Goal: Information Seeking & Learning: Learn about a topic

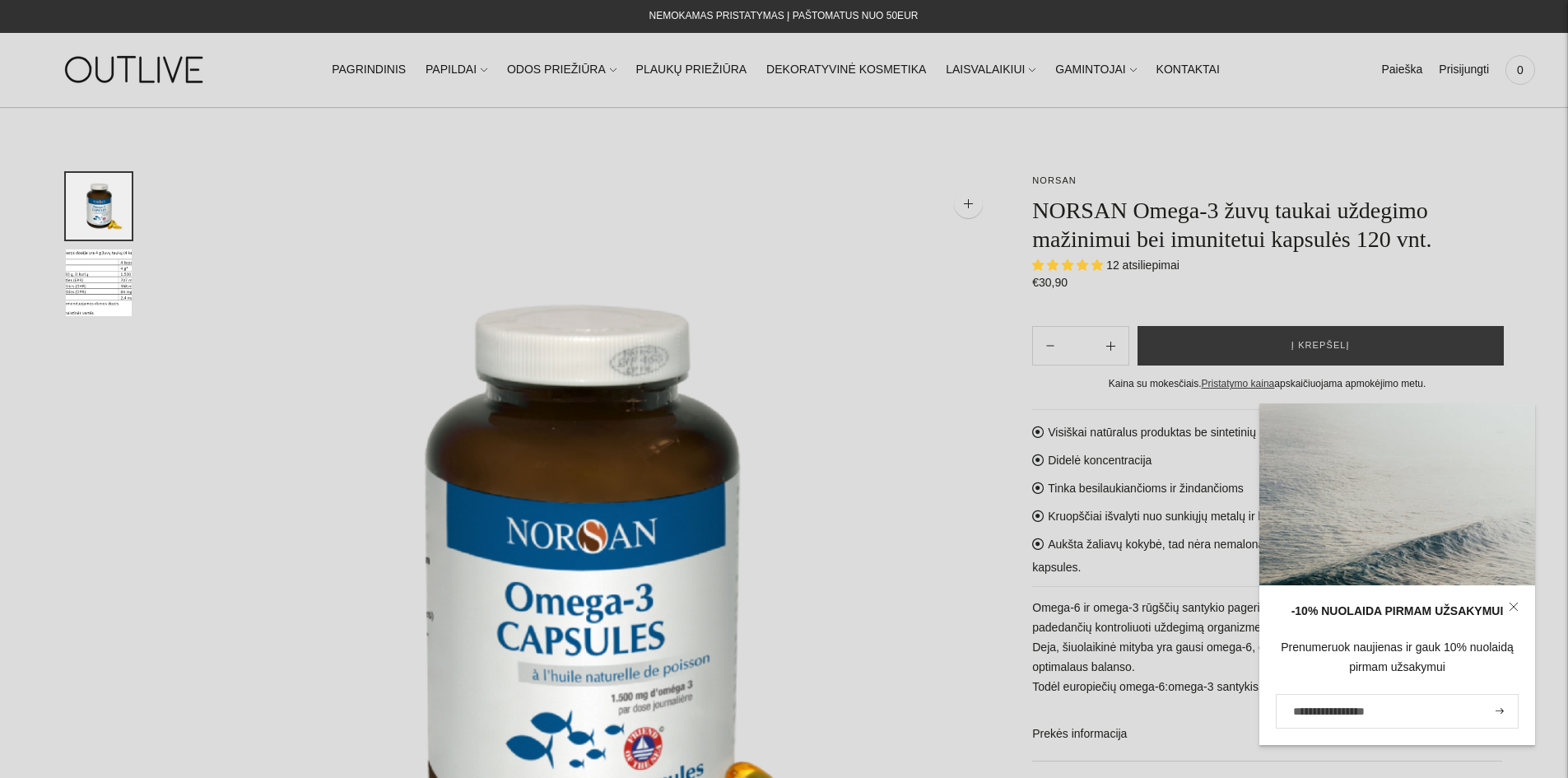
select select "**********"
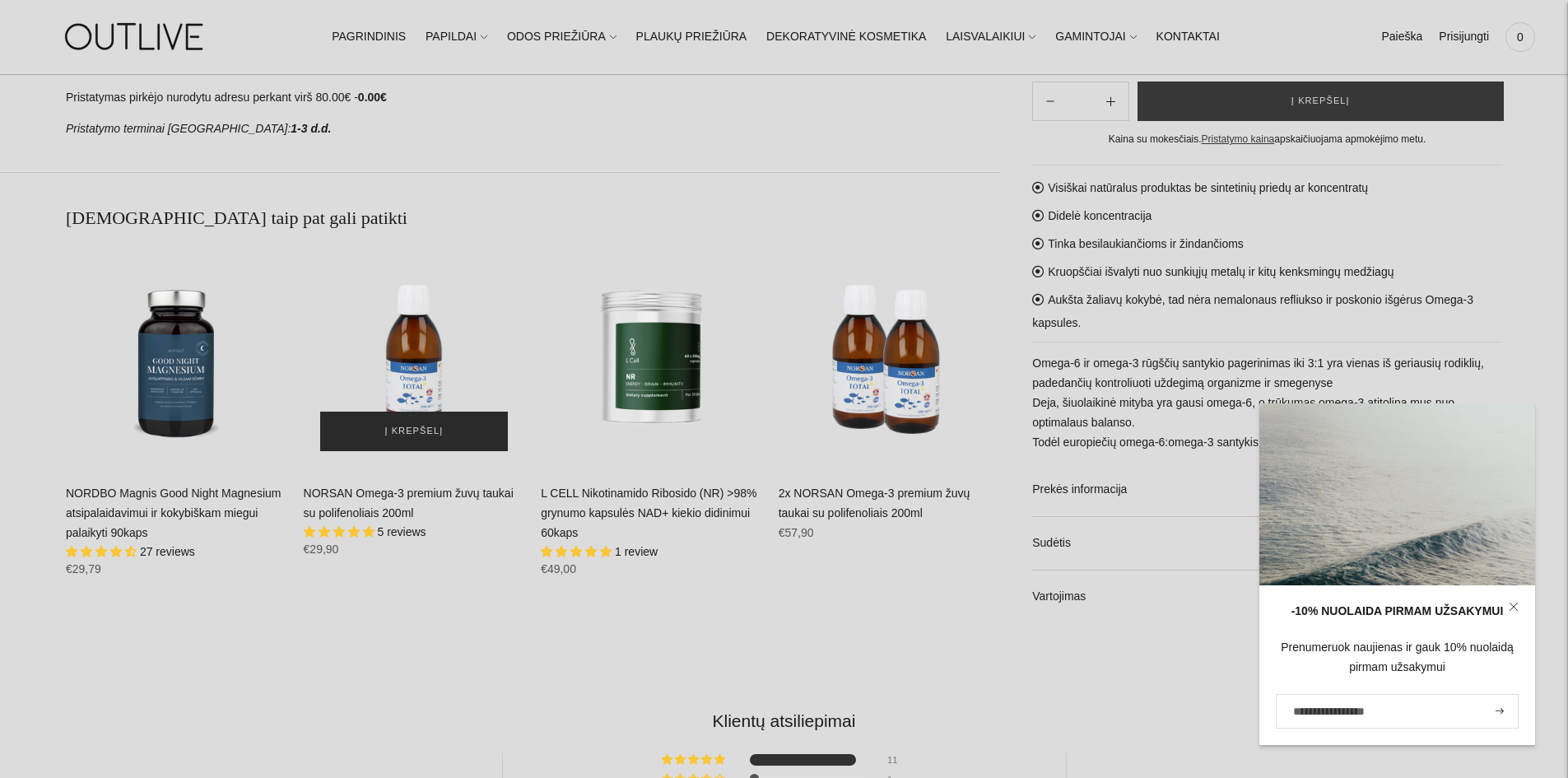
scroll to position [1152, 0]
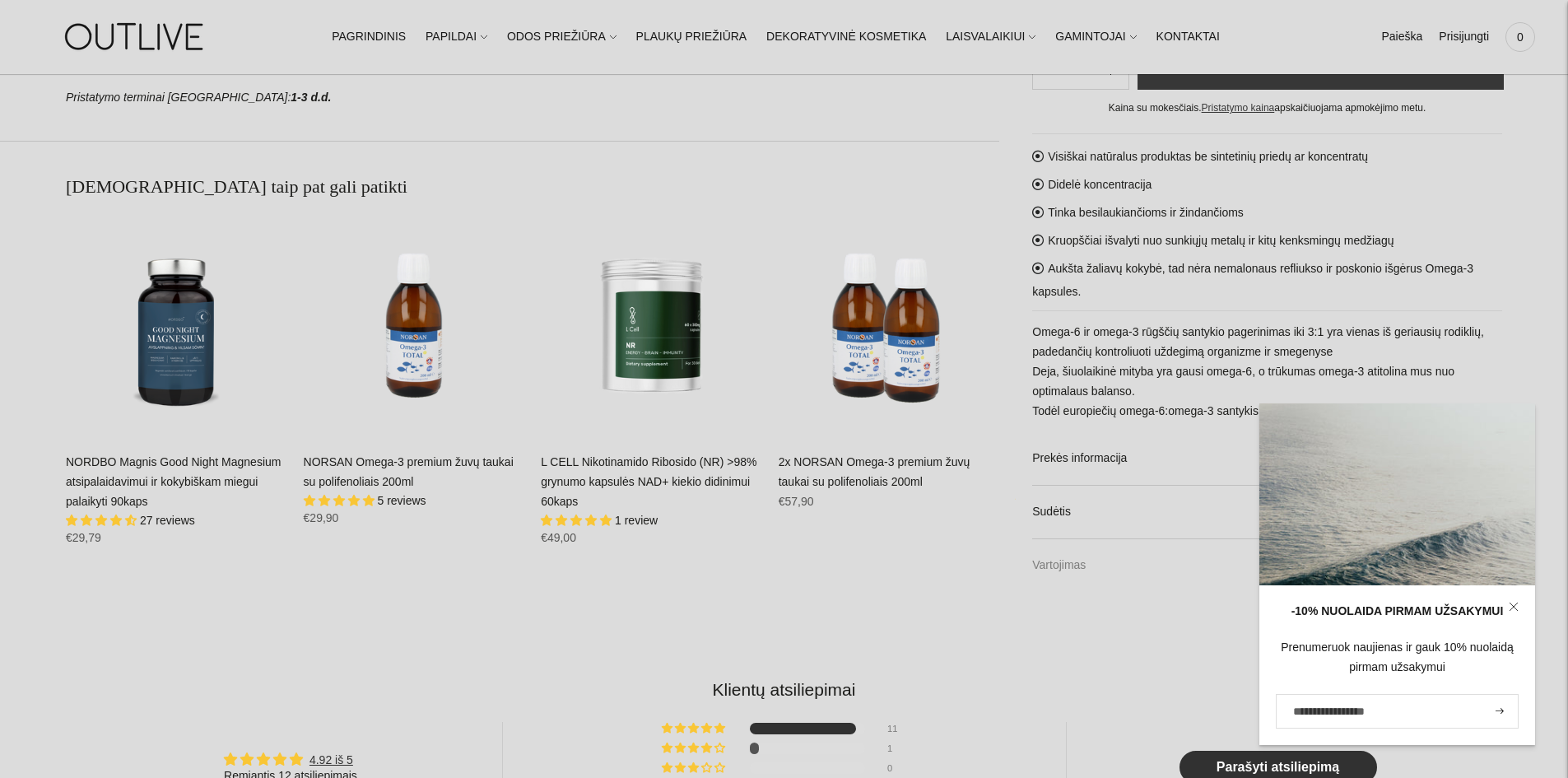
click at [1114, 564] on link "Vartojimas" at bounding box center [1267, 565] width 470 height 52
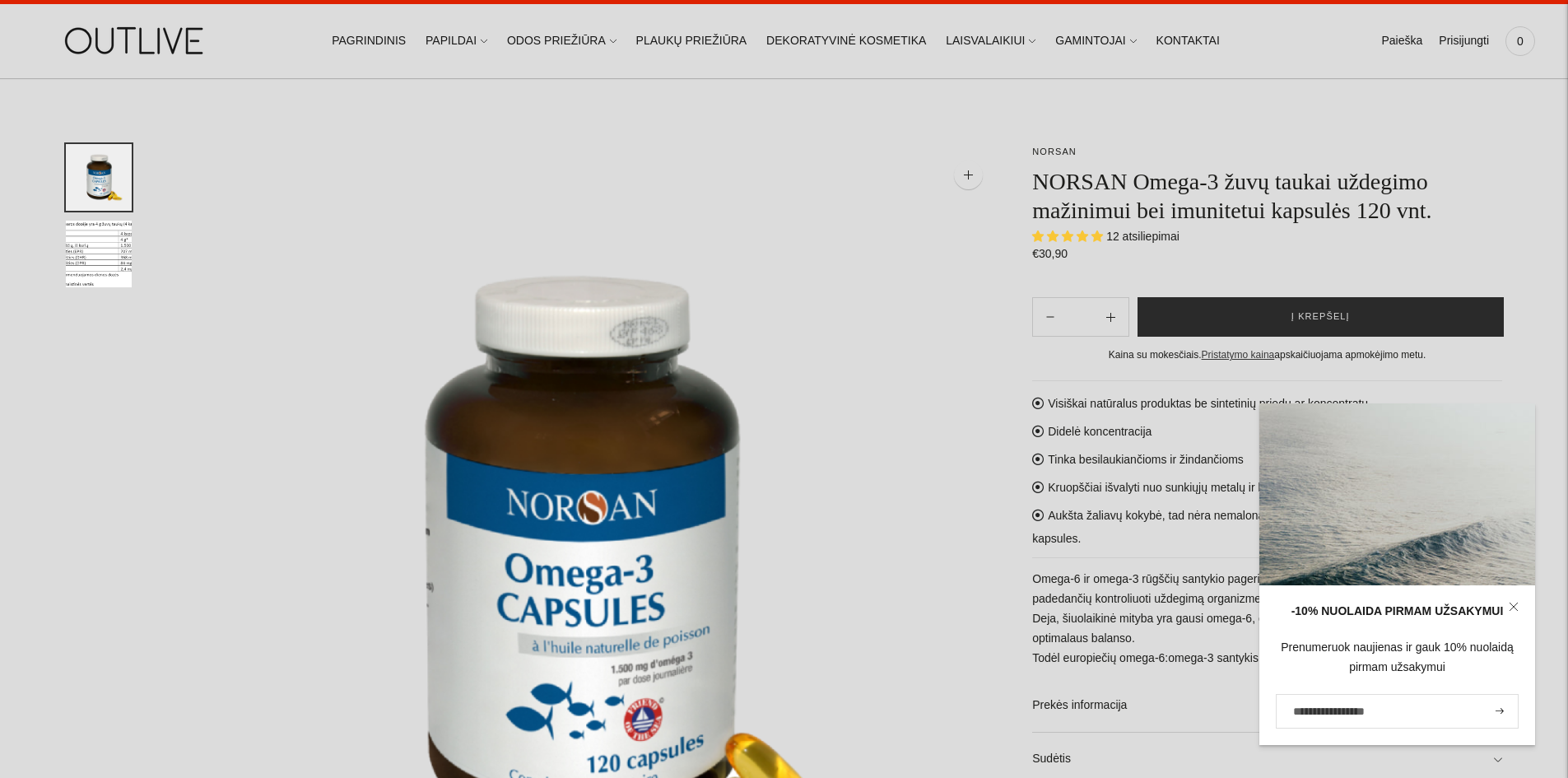
scroll to position [0, 0]
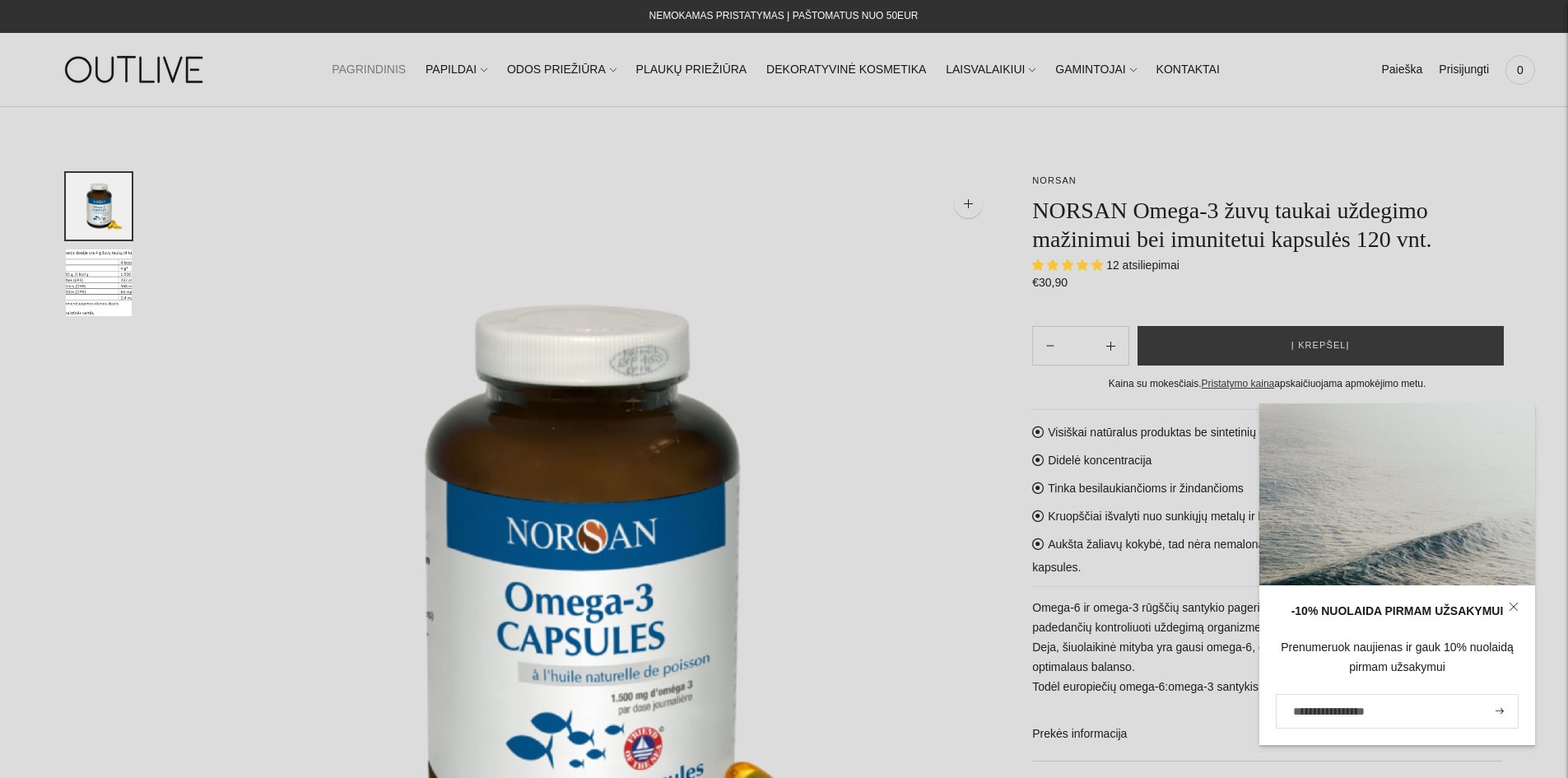
click at [380, 76] on link "PAGRINDINIS" at bounding box center [369, 70] width 74 height 37
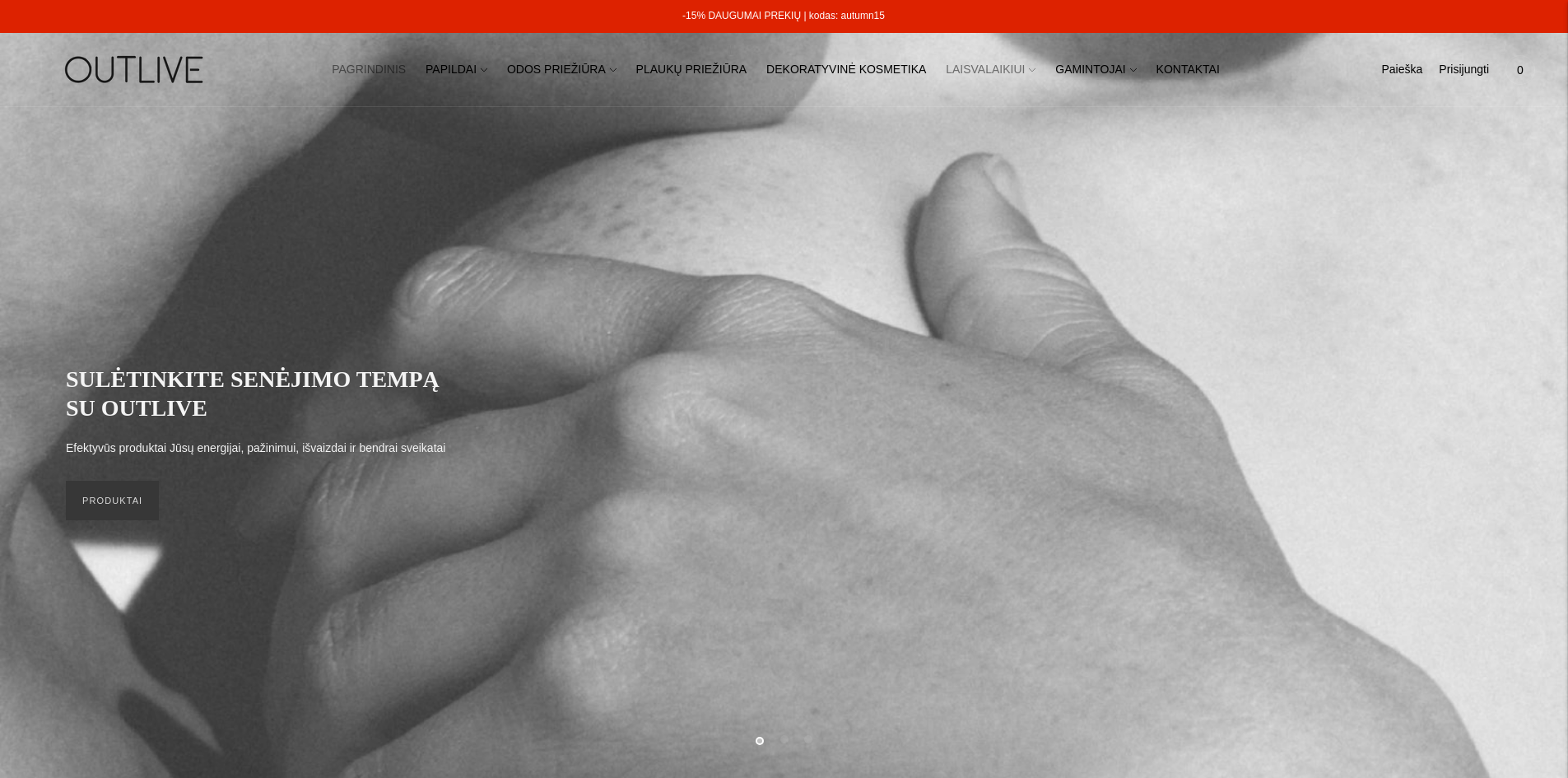
click at [1005, 73] on link "LAISVALAIKIUI" at bounding box center [990, 70] width 90 height 37
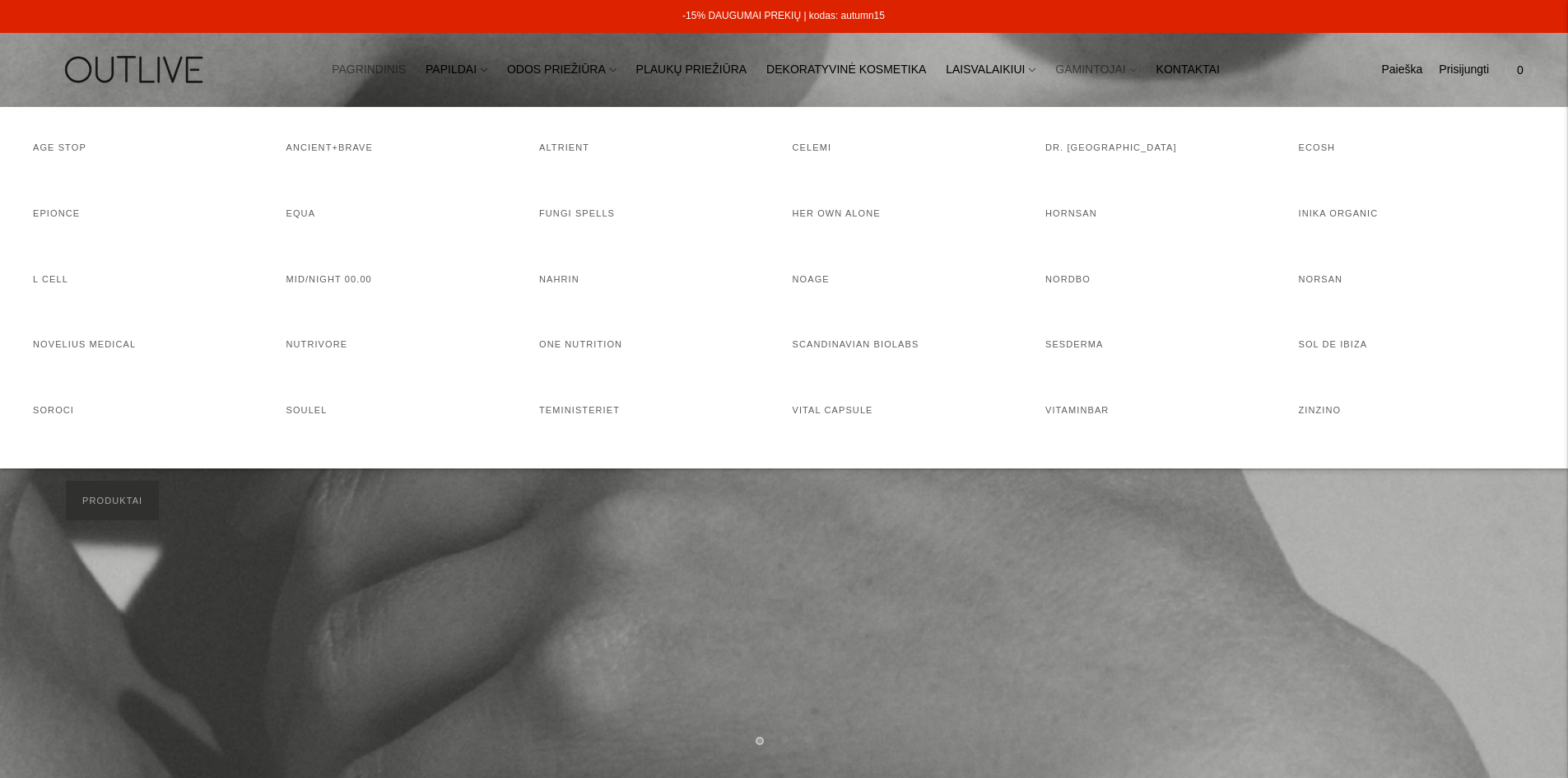
click at [1130, 62] on span at bounding box center [1134, 69] width 7 height 17
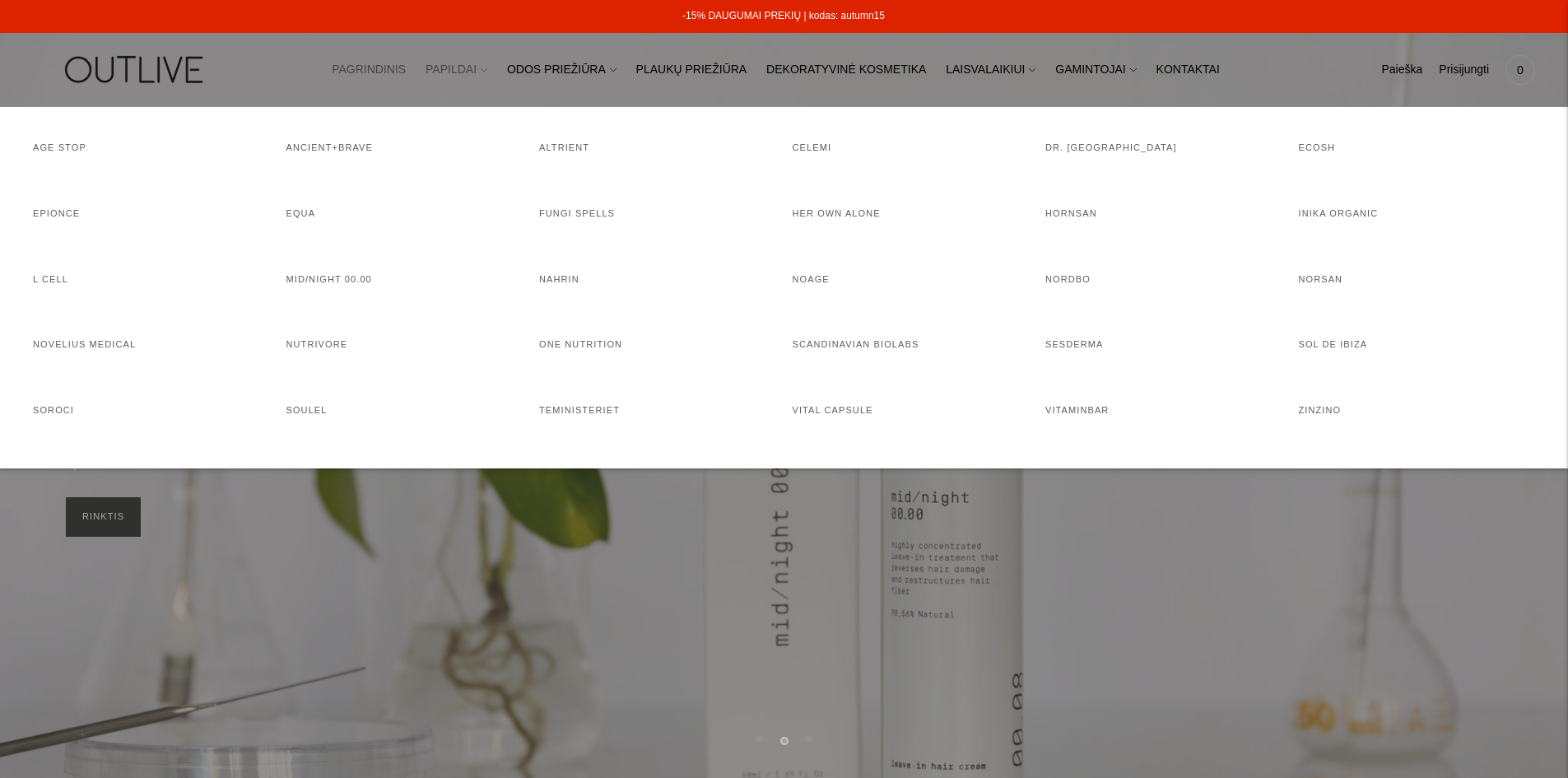
click at [487, 70] on link "PAPILDAI" at bounding box center [456, 70] width 62 height 37
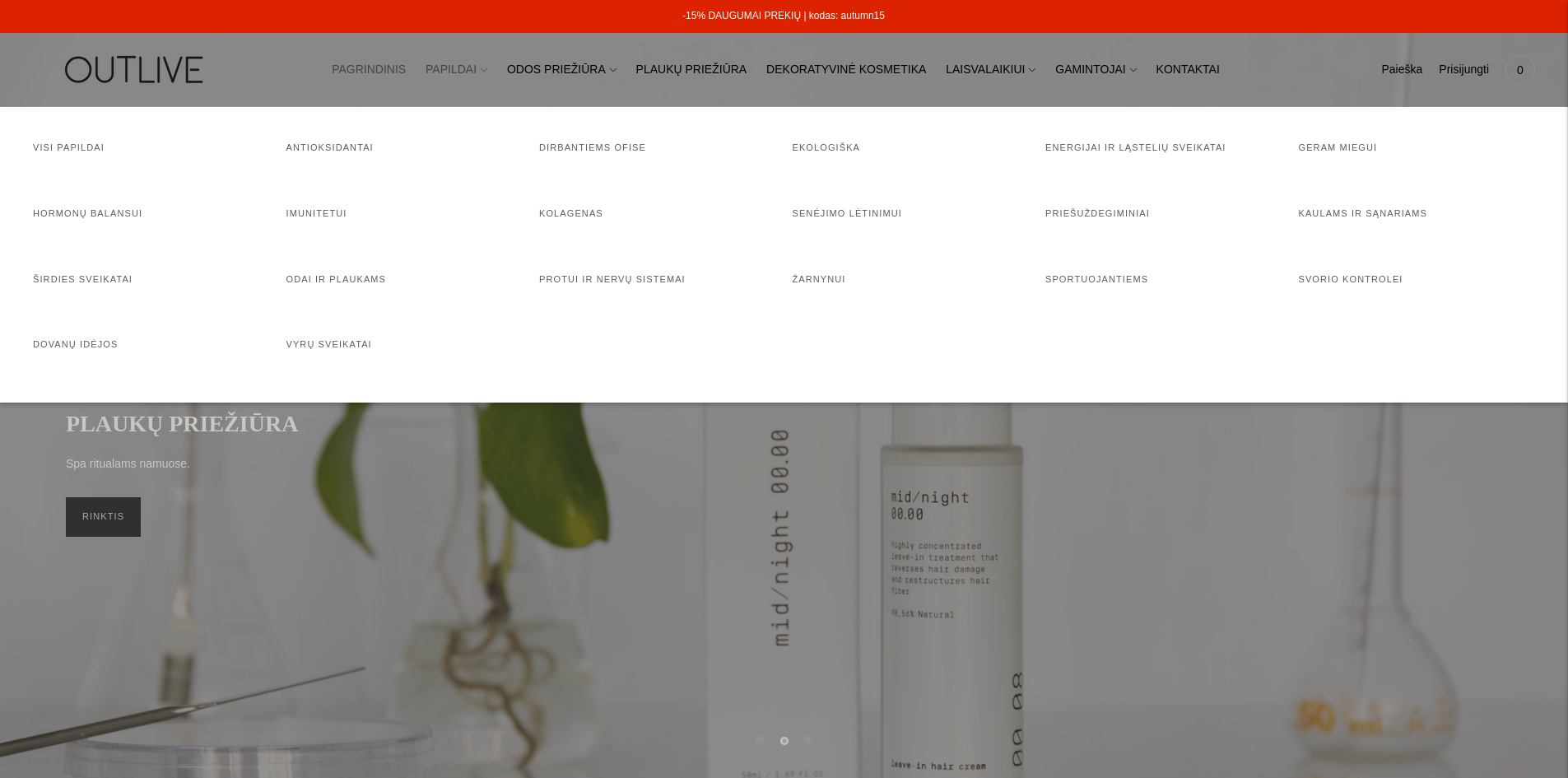
click at [487, 67] on span at bounding box center [484, 69] width 7 height 17
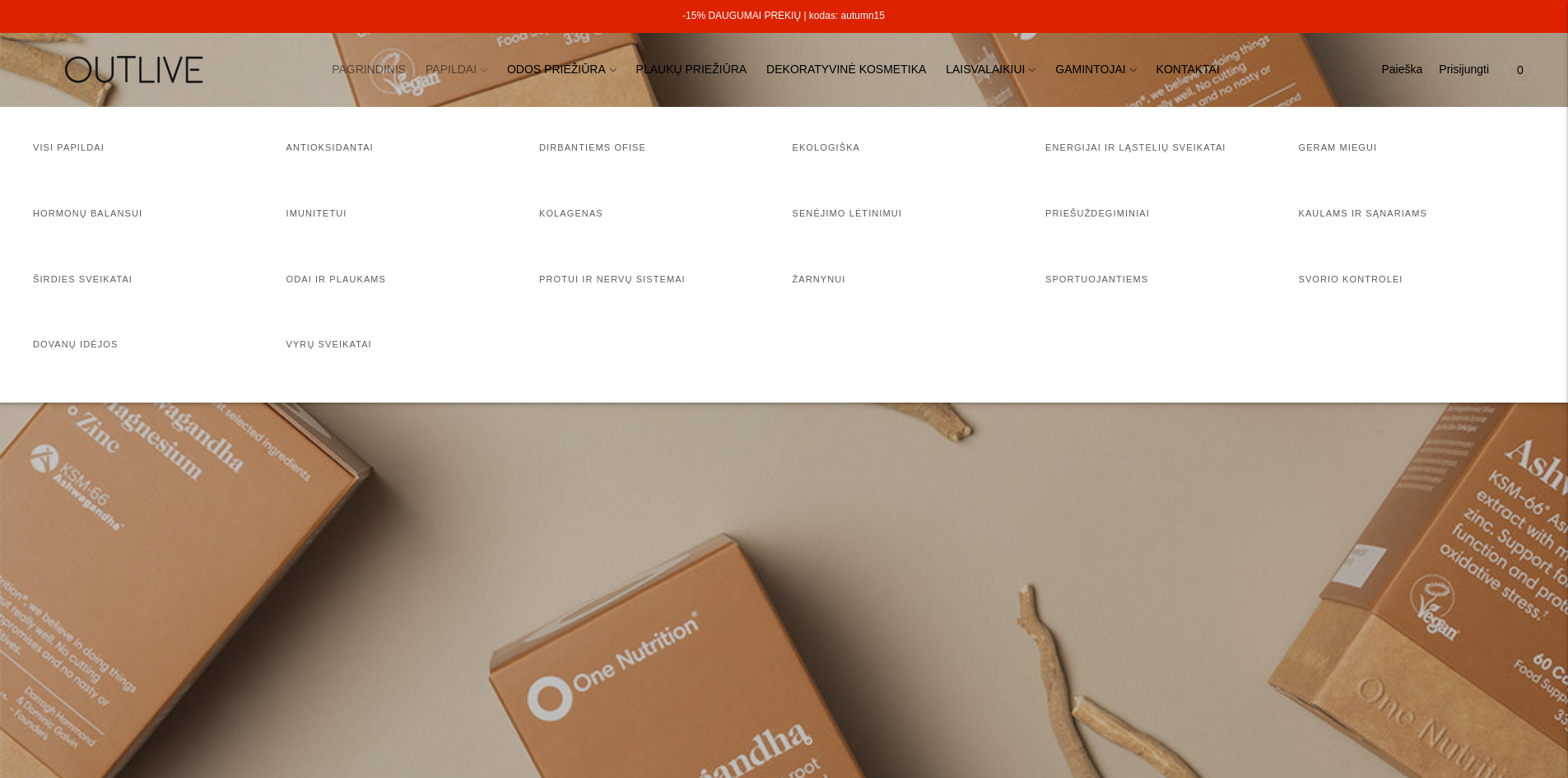
click at [487, 66] on link "PAPILDAI" at bounding box center [456, 70] width 62 height 37
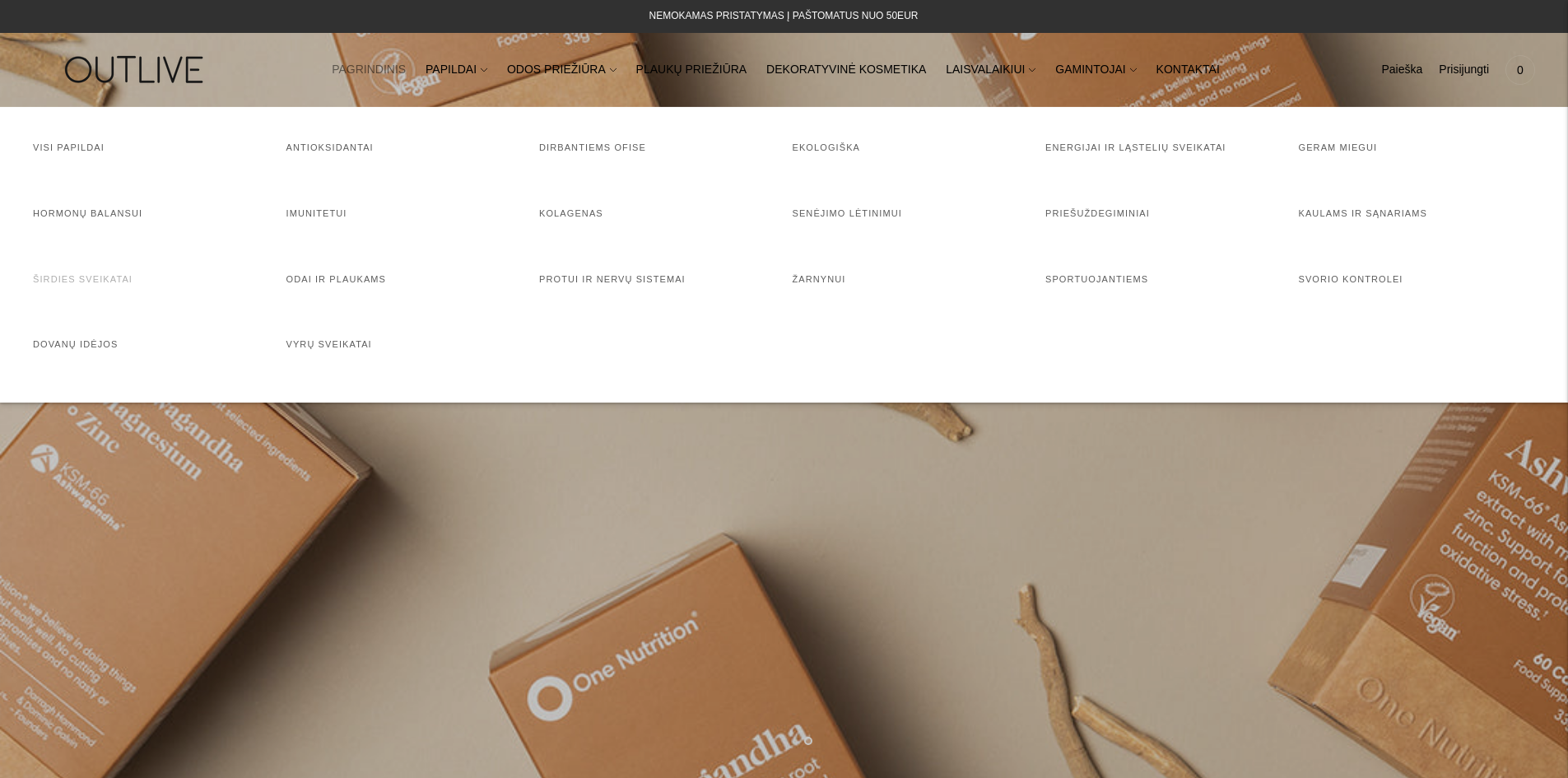
click at [102, 279] on link "Širdies sveikatai" at bounding box center [83, 279] width 100 height 10
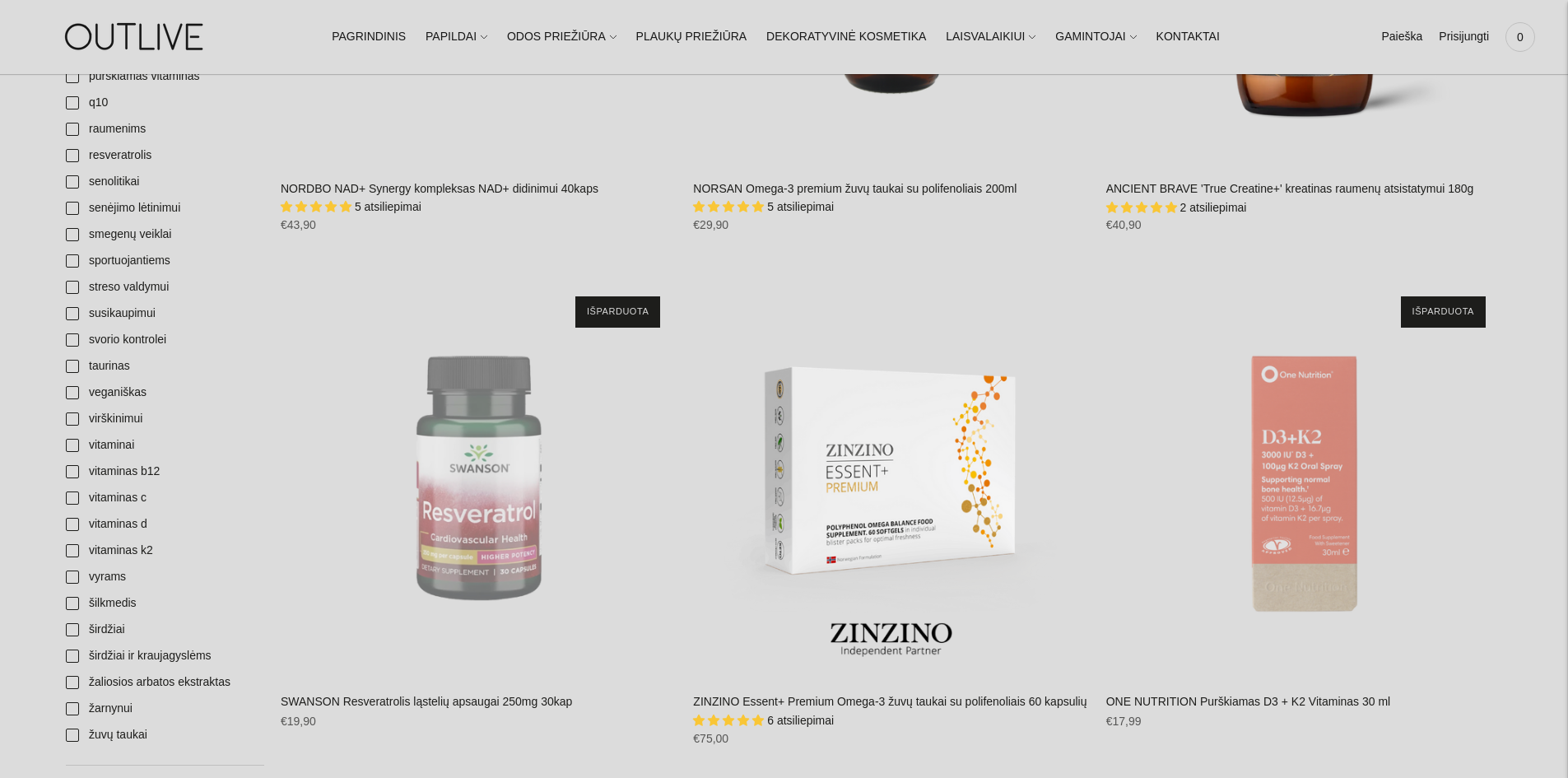
scroll to position [1893, 0]
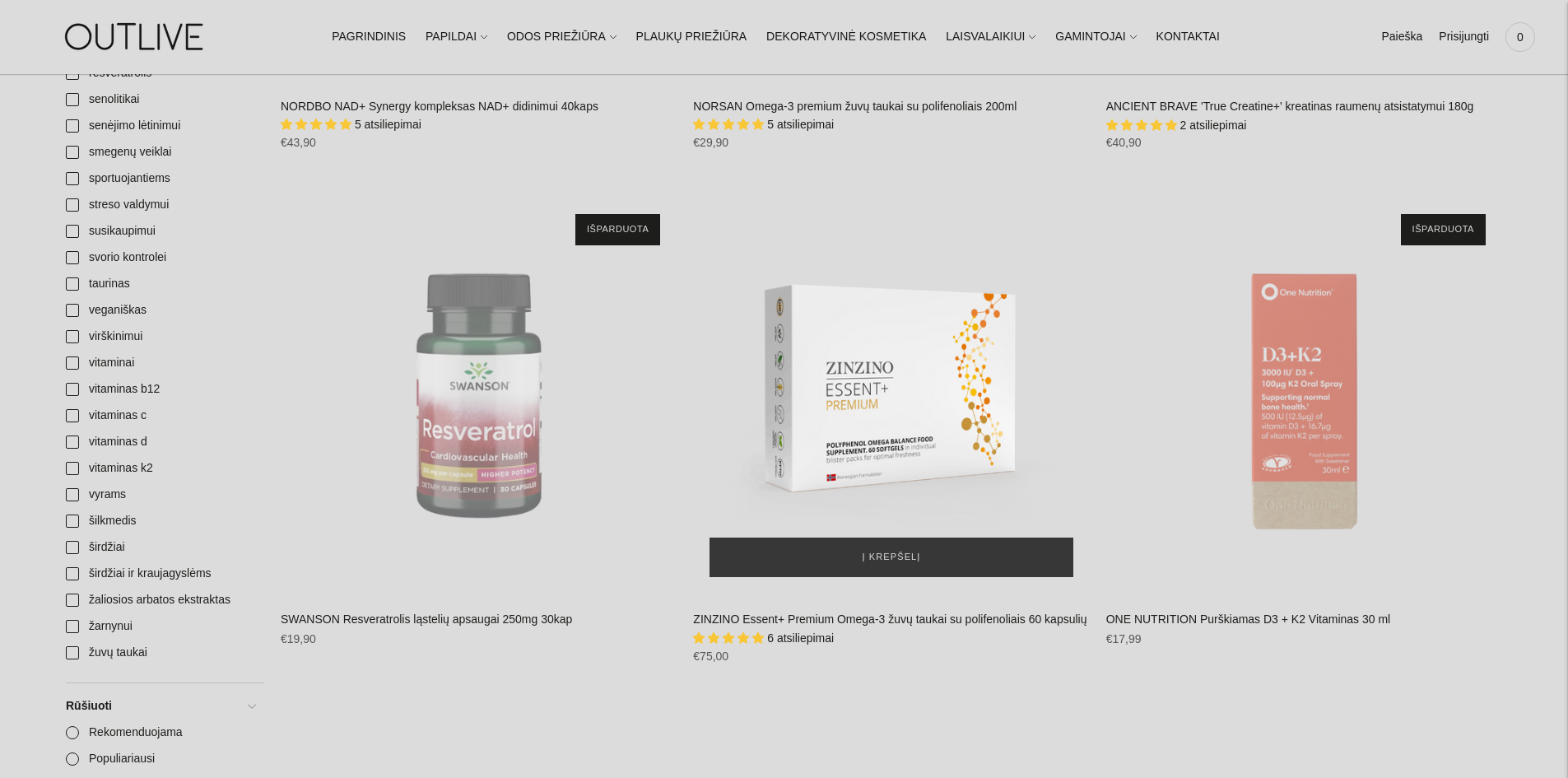
click at [866, 374] on img "ZINZINO Essent+ Premium Omega-3 žuvų taukai su polifenoliais 60 kapsulių\a" at bounding box center [891, 395] width 396 height 396
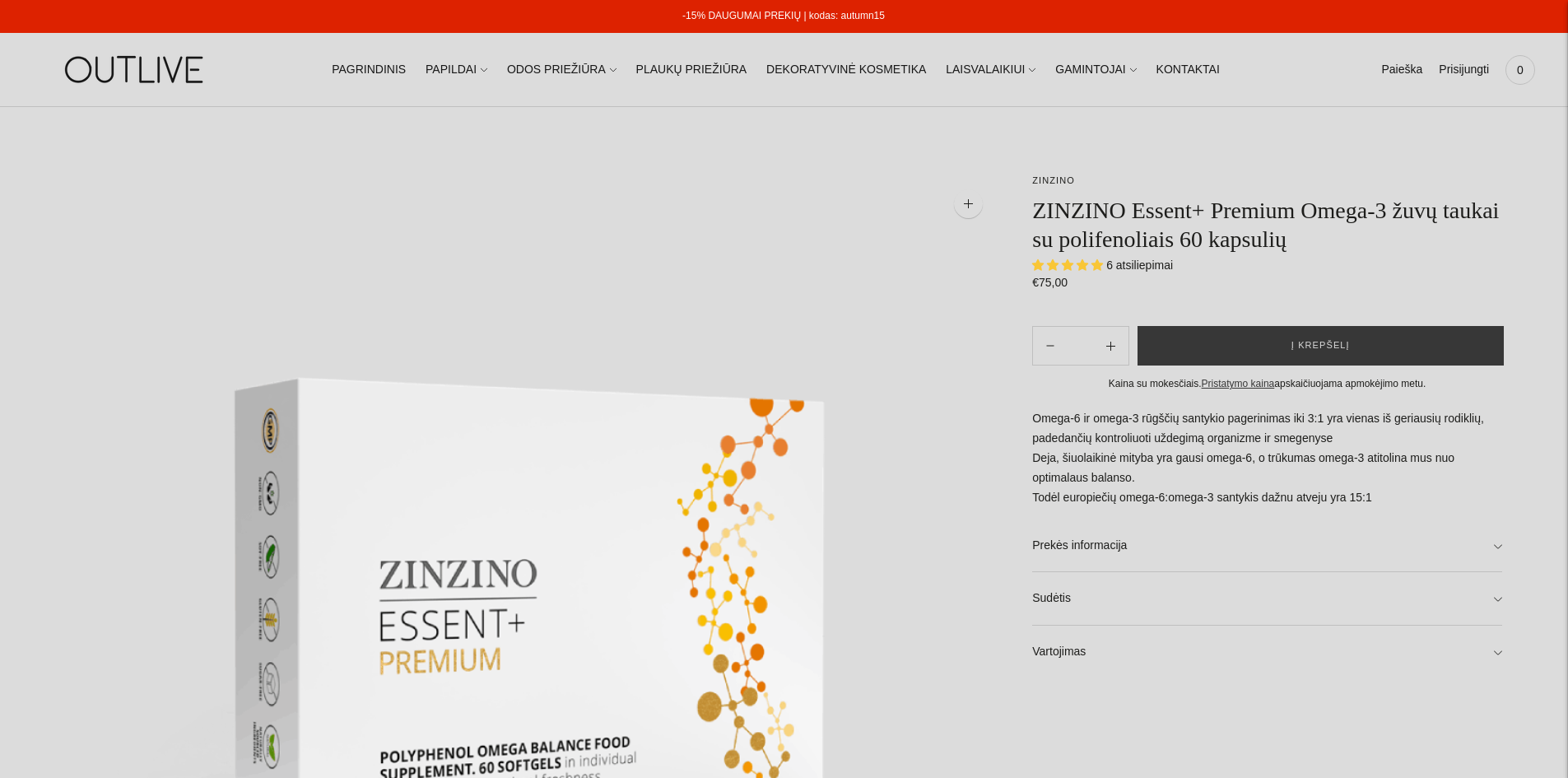
select select "**********"
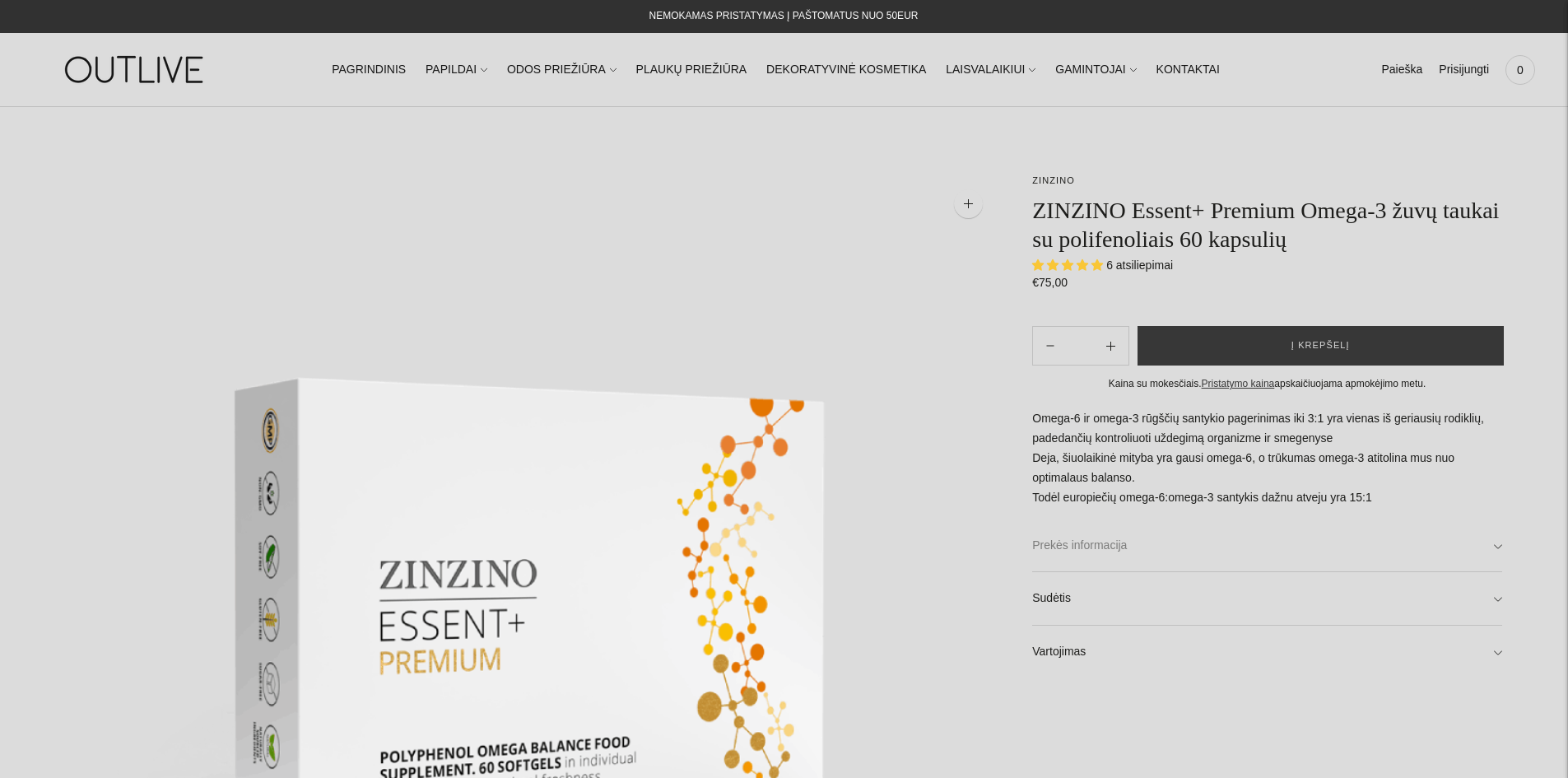
click at [1459, 550] on link "Prekės informacija" at bounding box center [1267, 545] width 470 height 52
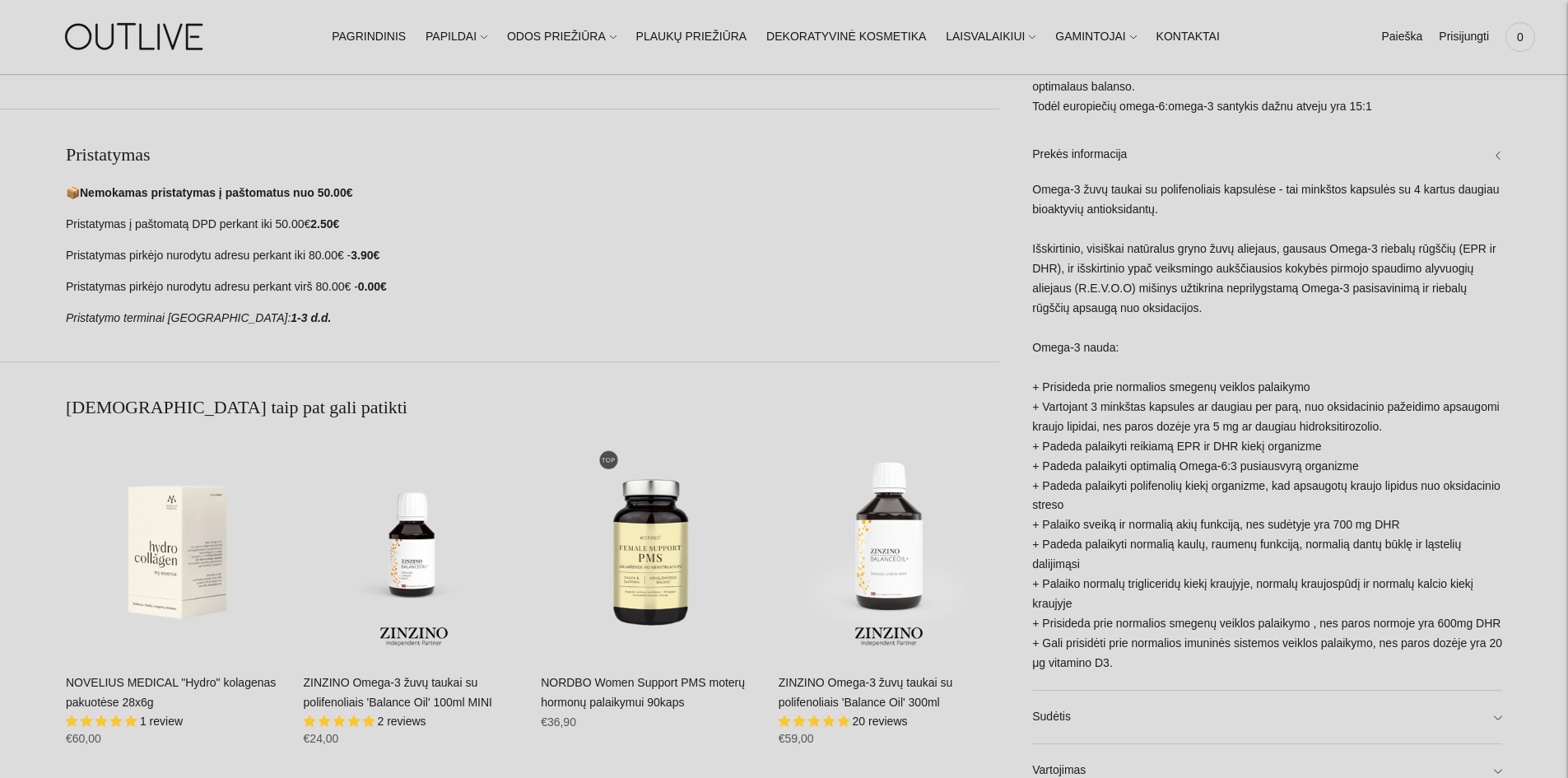
scroll to position [1070, 0]
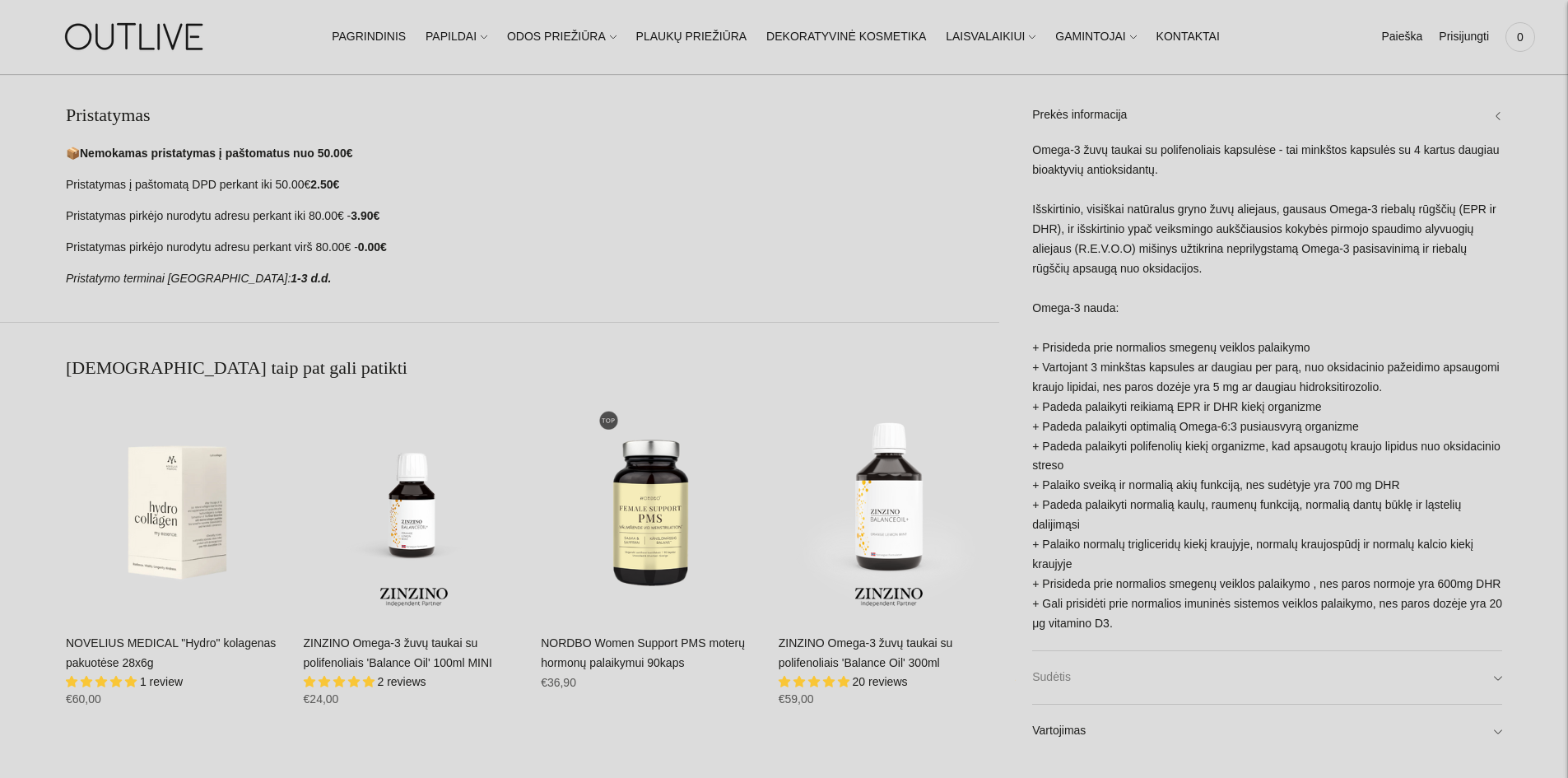
click at [1134, 676] on link "Sudėtis" at bounding box center [1267, 676] width 470 height 52
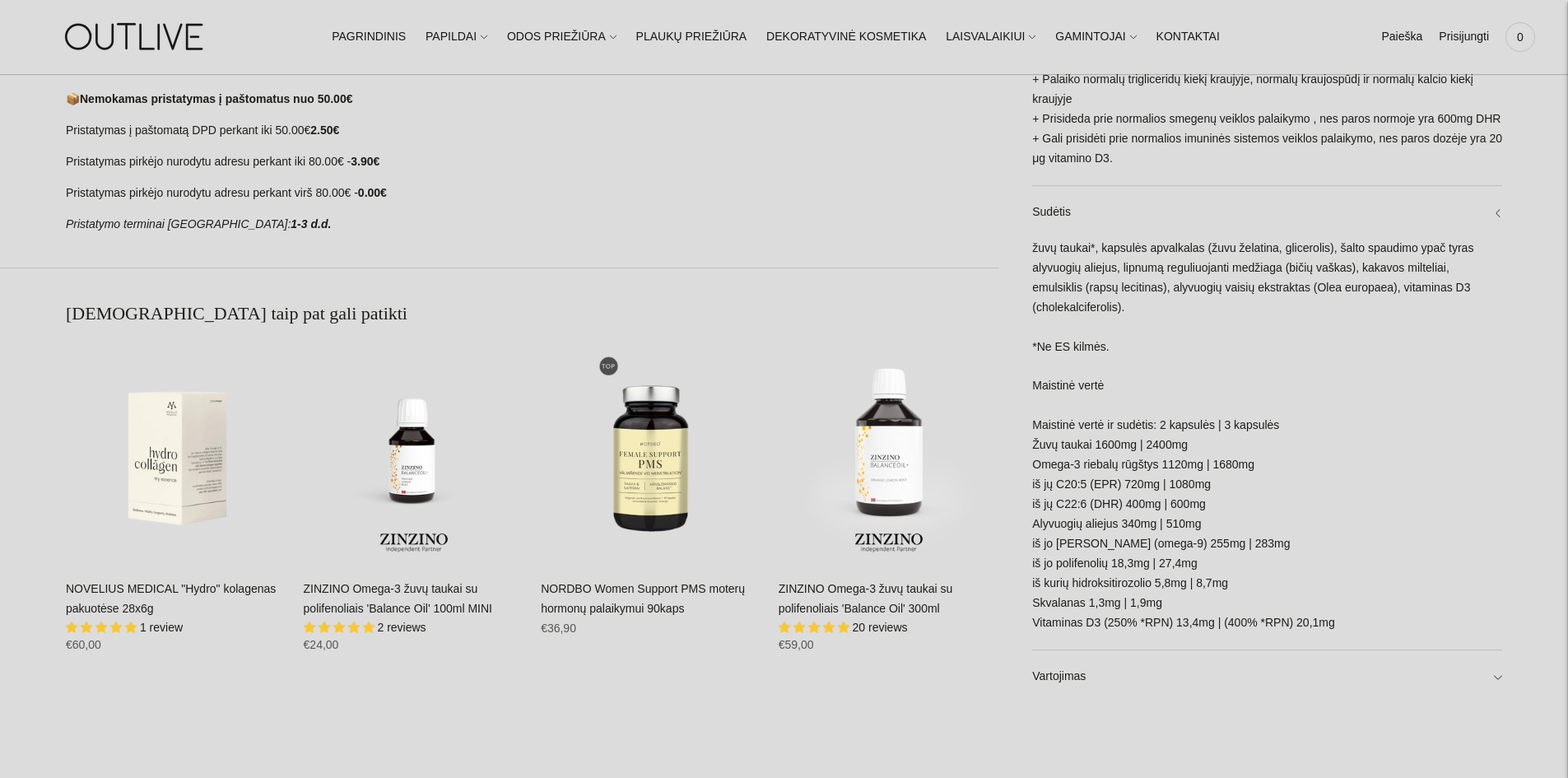
scroll to position [1152, 0]
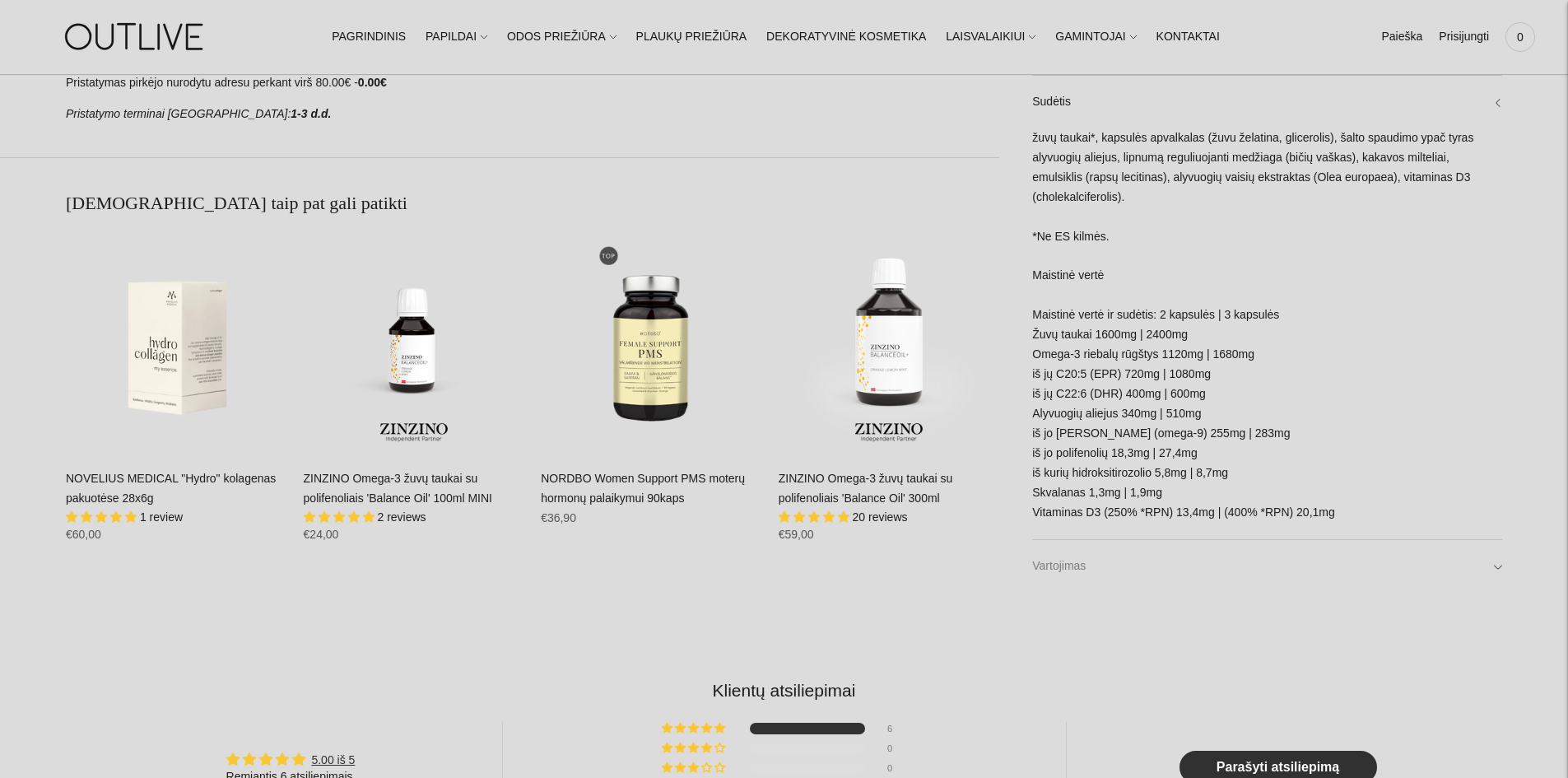
click at [1186, 572] on link "Vartojimas" at bounding box center [1267, 566] width 470 height 52
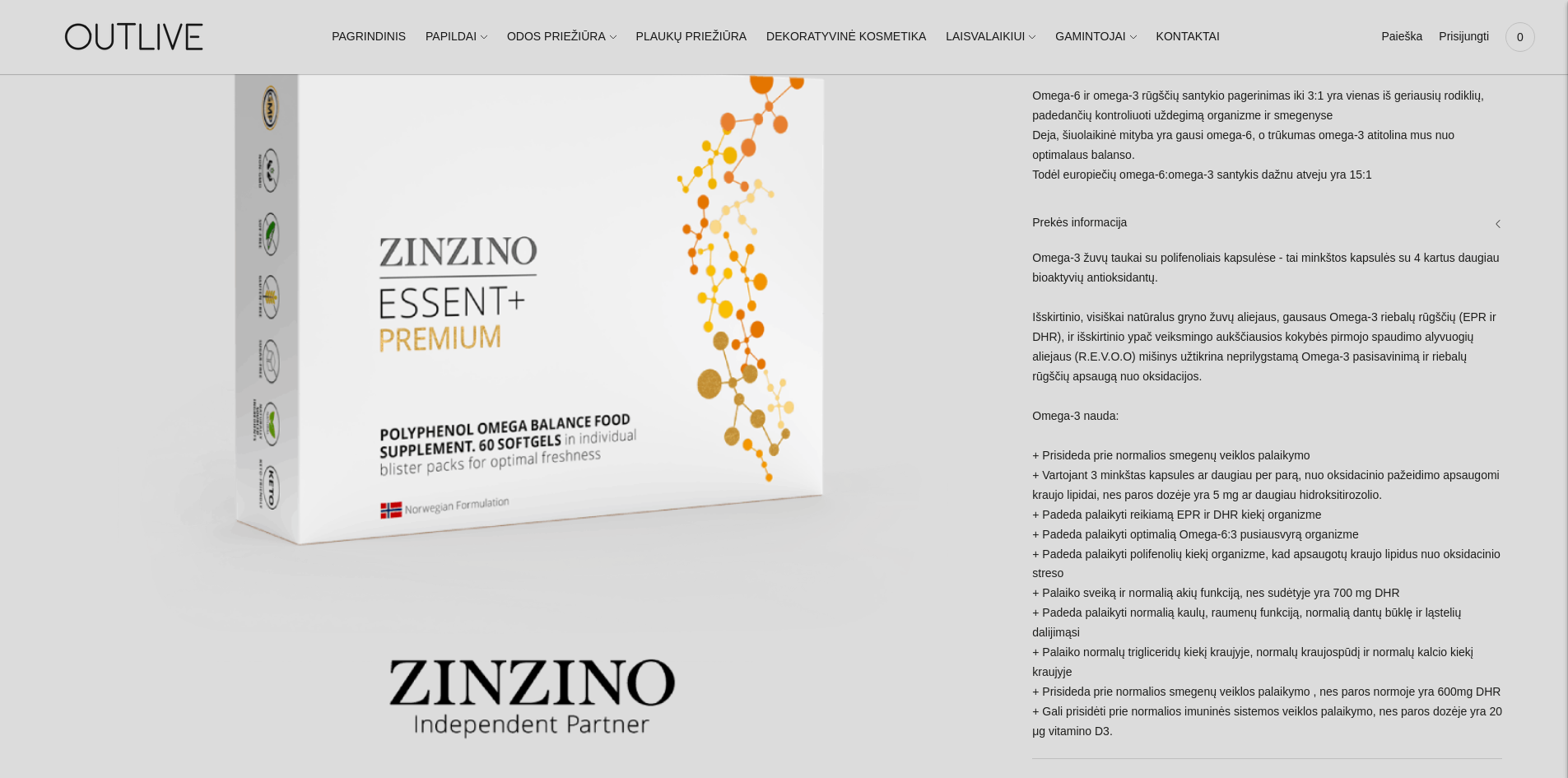
scroll to position [330, 0]
